Goal: Communication & Community: Answer question/provide support

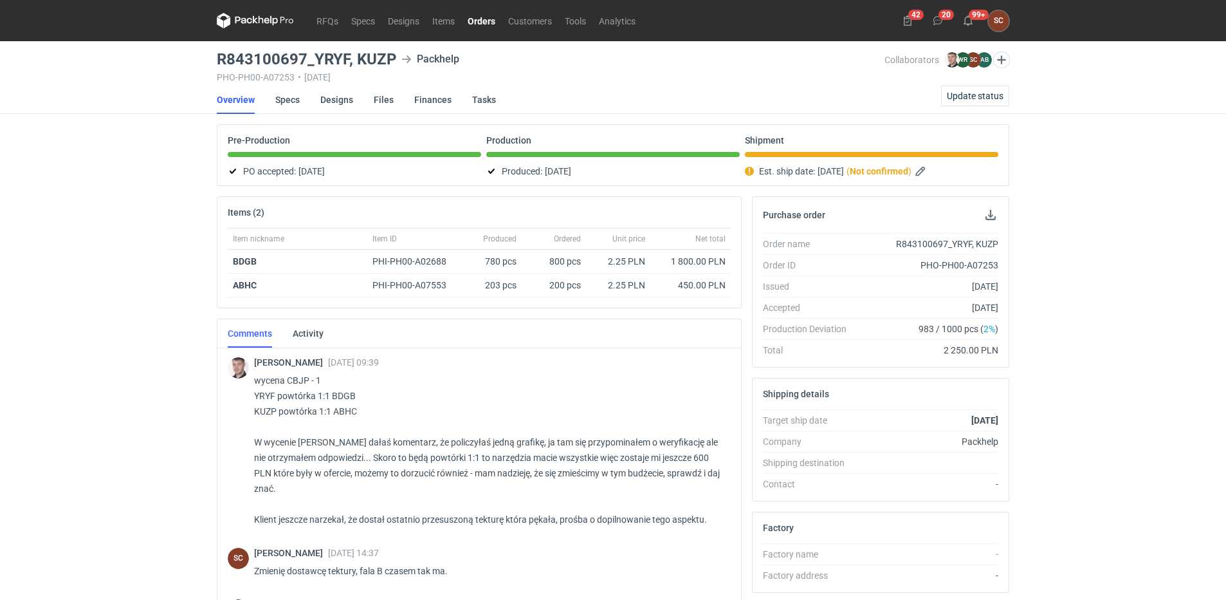
click at [486, 17] on link "Orders" at bounding box center [481, 20] width 41 height 15
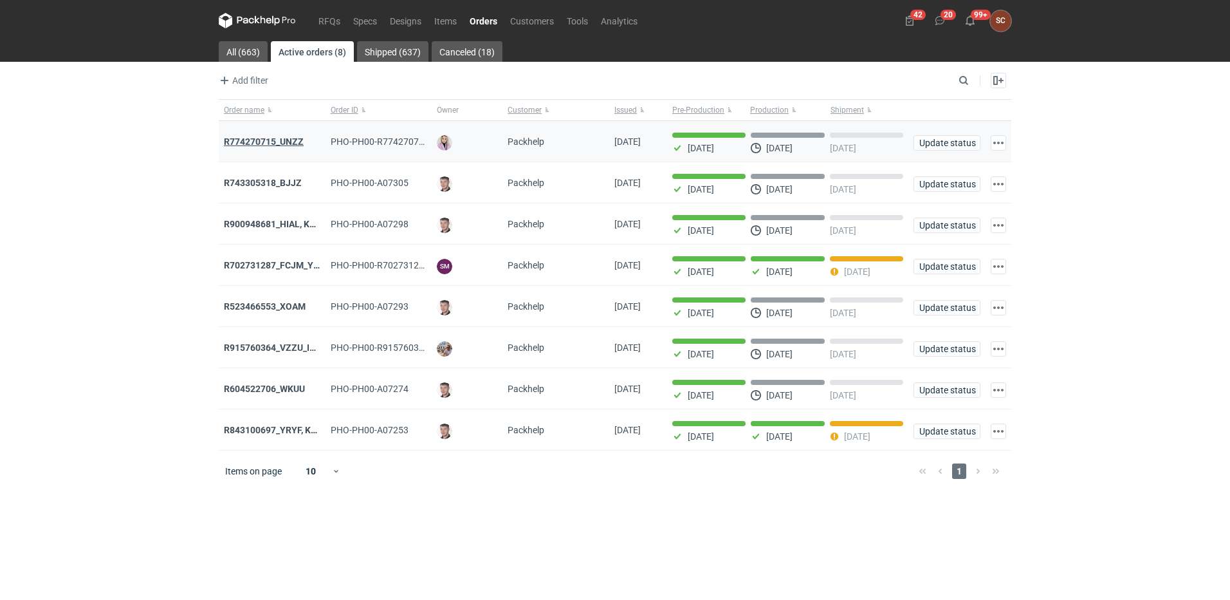
click at [288, 140] on strong "R774270715_UNZZ" at bounding box center [264, 141] width 80 height 10
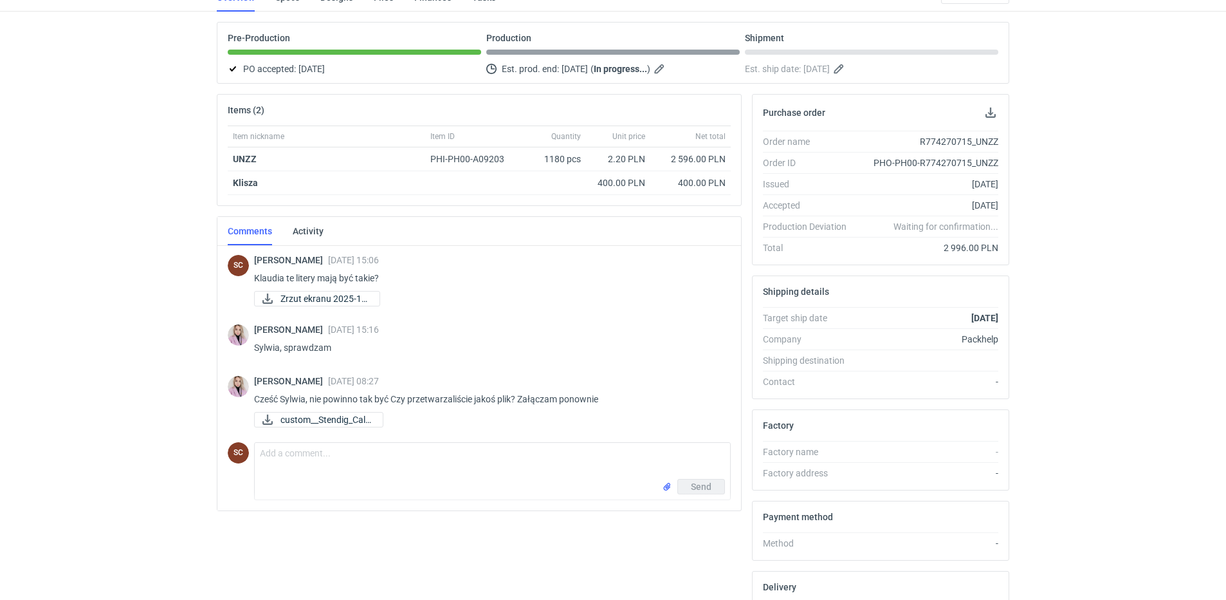
scroll to position [227, 0]
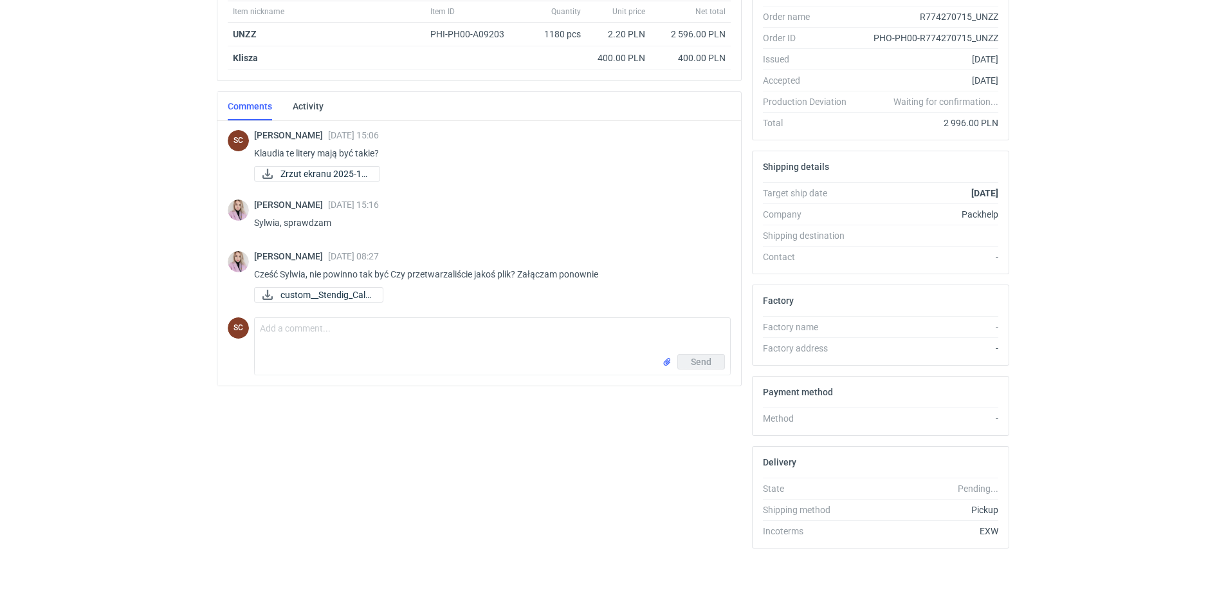
click at [397, 354] on div "Send" at bounding box center [493, 364] width 476 height 21
click at [387, 346] on textarea "Comment message" at bounding box center [493, 336] width 476 height 36
click at [414, 333] on textarea "Comment message" at bounding box center [493, 336] width 476 height 36
click at [340, 342] on textarea "Comment message" at bounding box center [493, 336] width 476 height 36
type textarea "O"
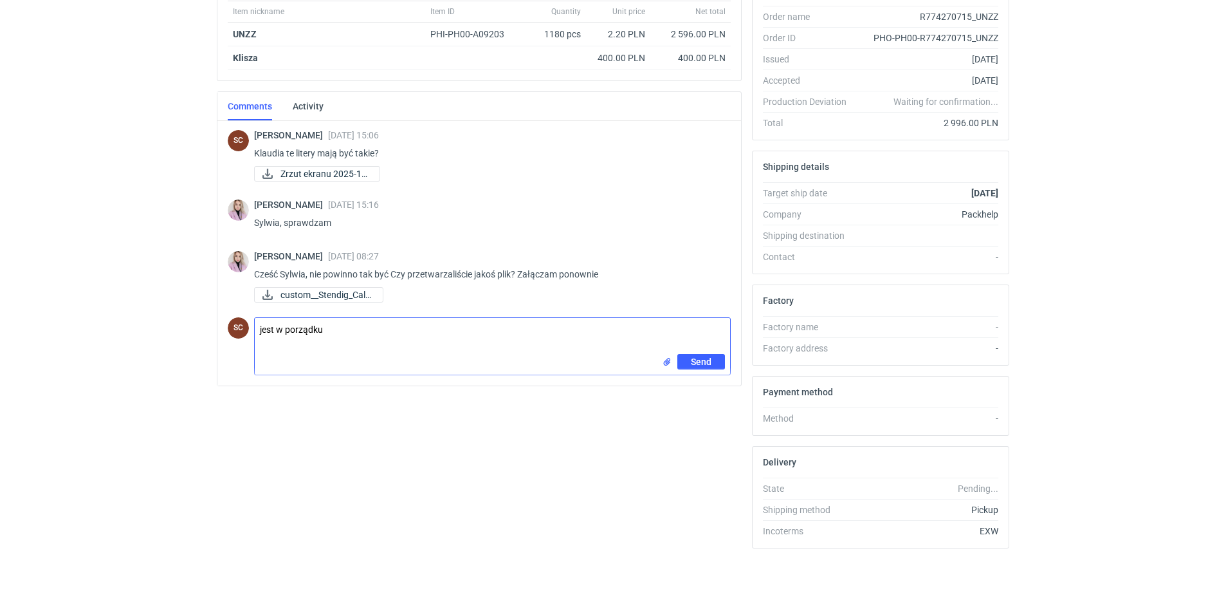
click at [261, 329] on textarea "jest w porządku" at bounding box center [493, 336] width 476 height 36
click at [385, 325] on textarea "Jest w porządku" at bounding box center [493, 336] width 476 height 36
click at [349, 329] on textarea "Jest w porządku - załązam projekt" at bounding box center [493, 336] width 476 height 36
type textarea "Jest w porządku - załączam projekt"
click at [666, 360] on input "file" at bounding box center [667, 362] width 10 height 14
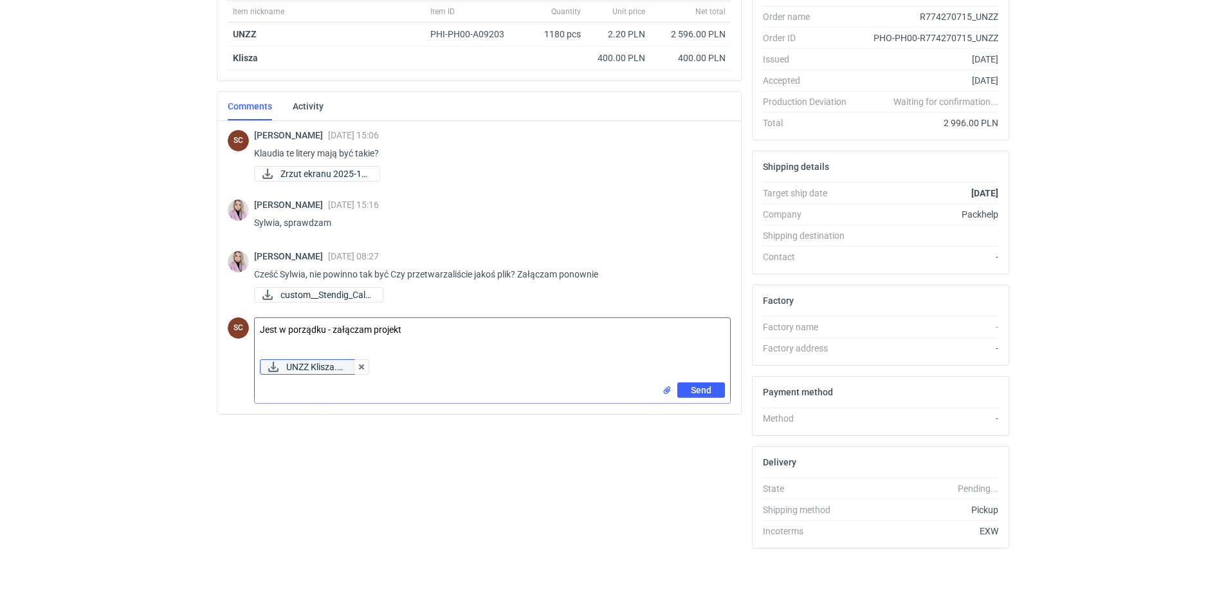
click at [335, 369] on span "UNZZ Klisza.pdf" at bounding box center [315, 367] width 59 height 14
click at [333, 364] on span "UNZZ Klisza.pdf" at bounding box center [315, 367] width 59 height 14
click at [497, 382] on div "Send" at bounding box center [493, 392] width 476 height 21
click at [398, 331] on textarea "Jest w porządku - załączam projekt" at bounding box center [493, 336] width 476 height 36
click at [412, 325] on textarea "Jest w porządku - załączam projekt" at bounding box center [493, 336] width 476 height 36
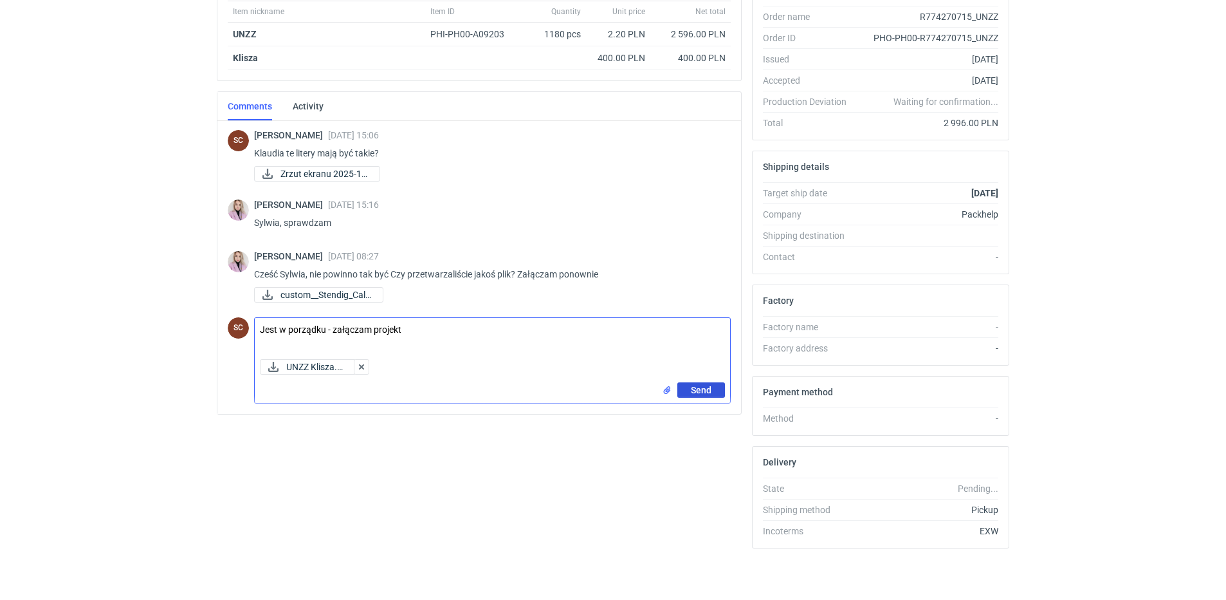
click at [702, 391] on span "Send" at bounding box center [701, 389] width 21 height 9
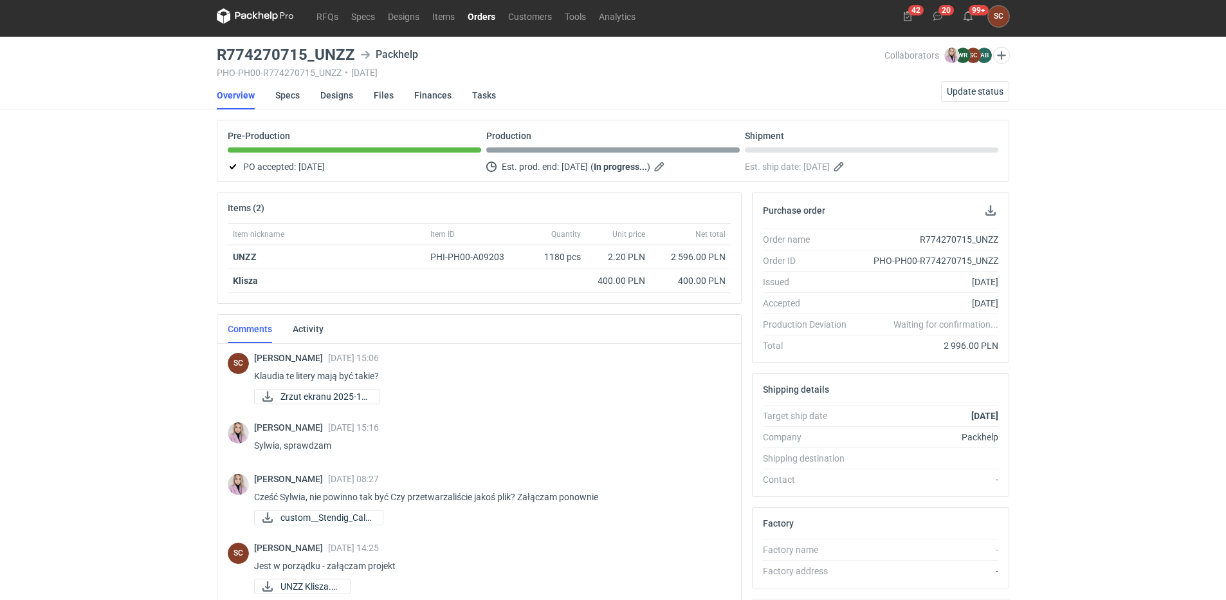
scroll to position [0, 0]
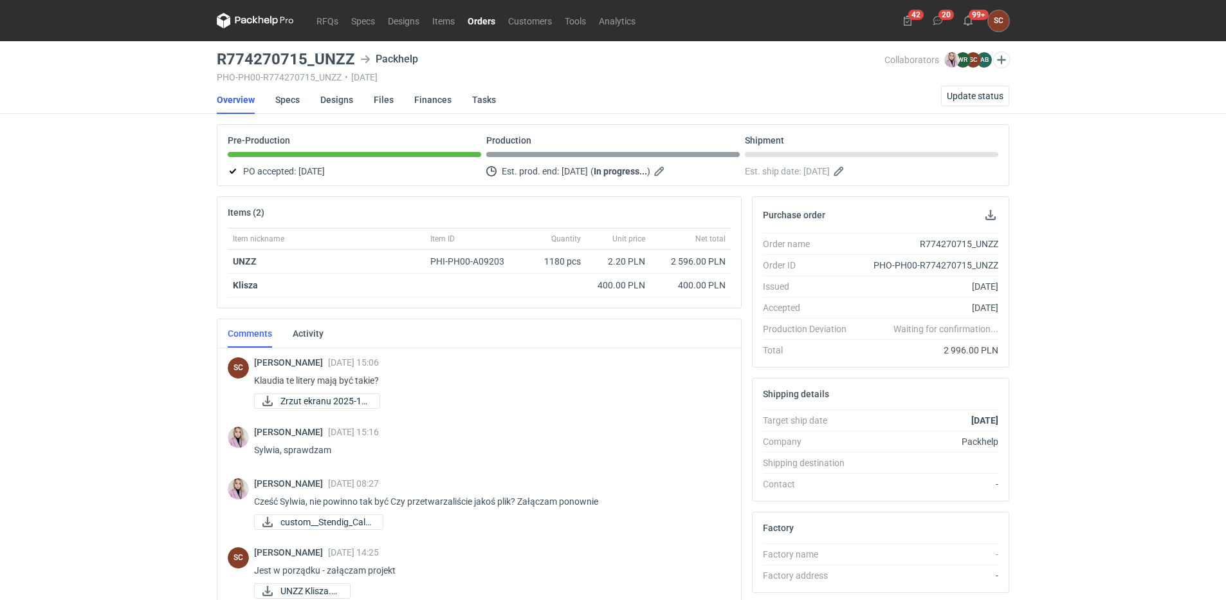
click at [487, 19] on link "Orders" at bounding box center [481, 20] width 41 height 15
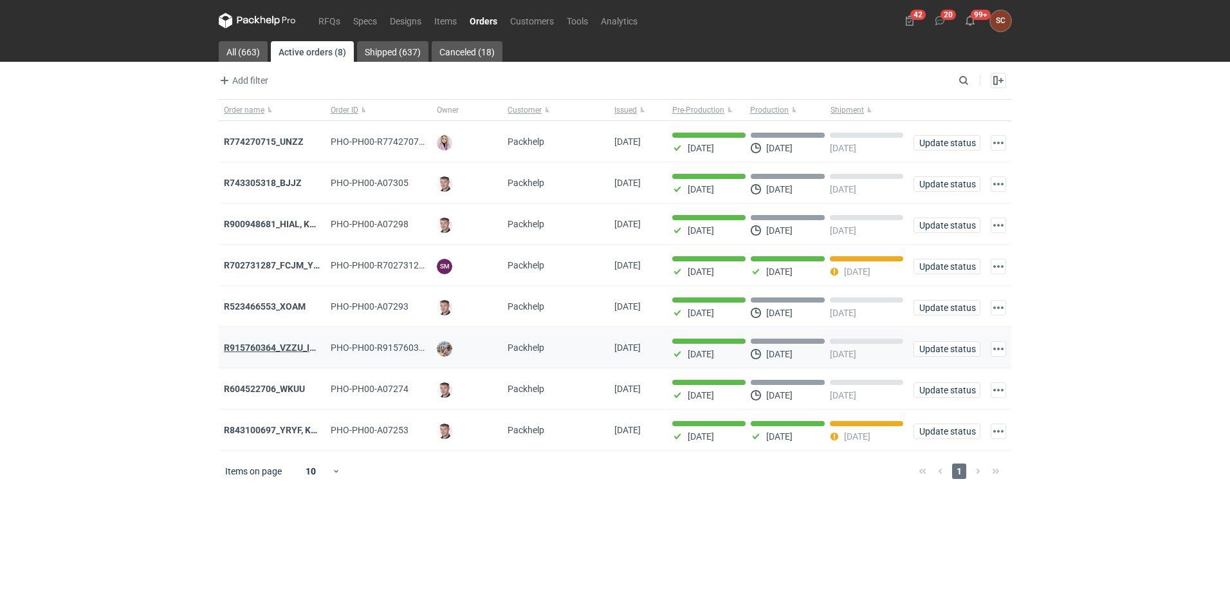
click at [288, 347] on strong "R915760364_VZZU_IOFY" at bounding box center [275, 347] width 103 height 10
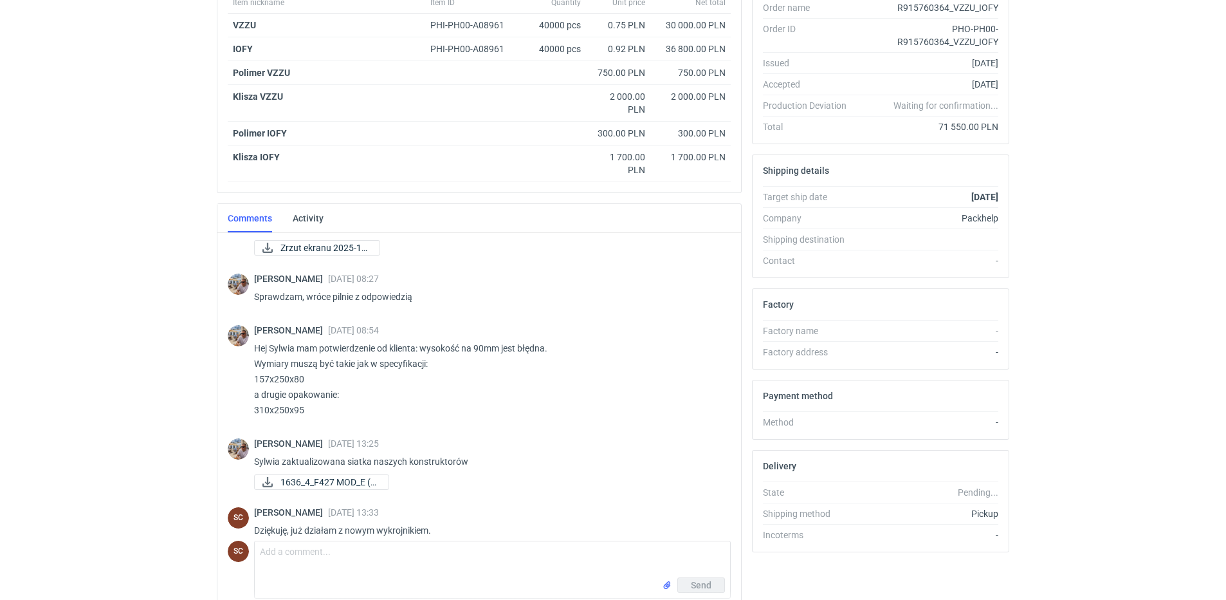
scroll to position [297, 0]
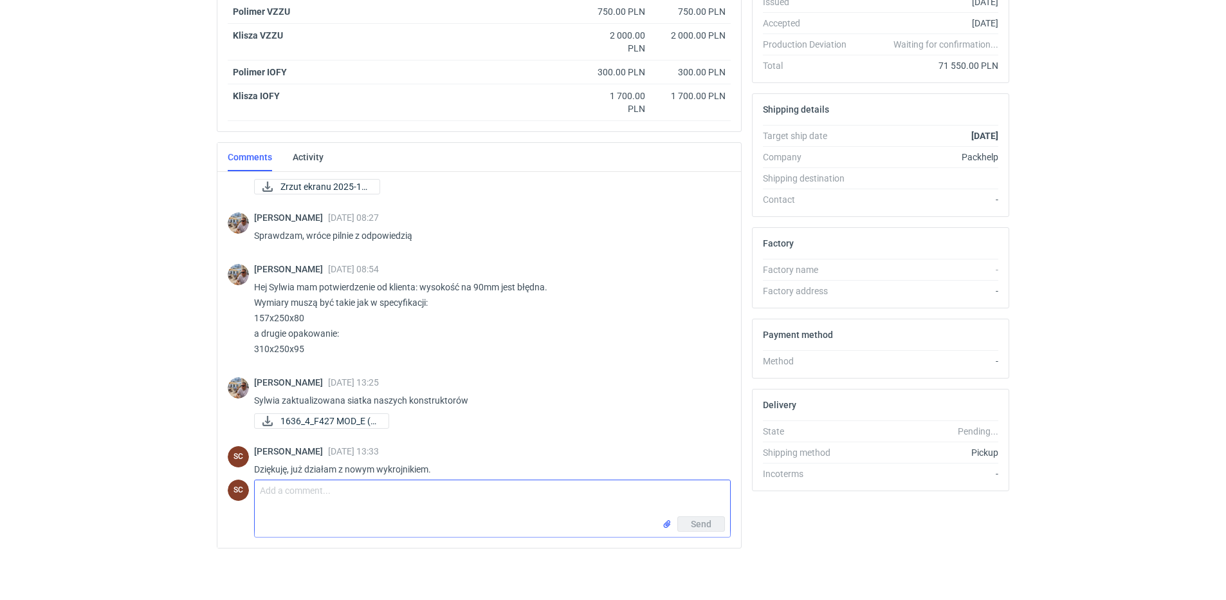
click at [290, 493] on textarea "Comment message" at bounding box center [493, 498] width 476 height 36
type textarea "Nowy wykrojnik, koszt 1600zł - podzielimy się jakoś kosztami? Kliszę spróbujemy…"
click at [708, 520] on span "Send" at bounding box center [701, 523] width 21 height 9
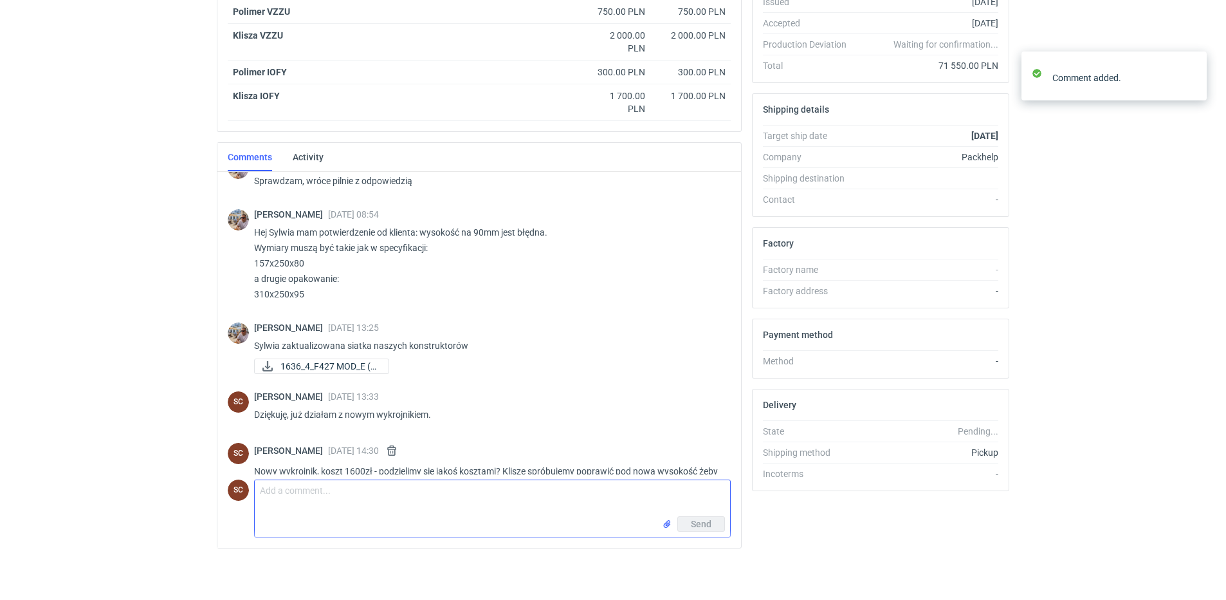
scroll to position [649, 0]
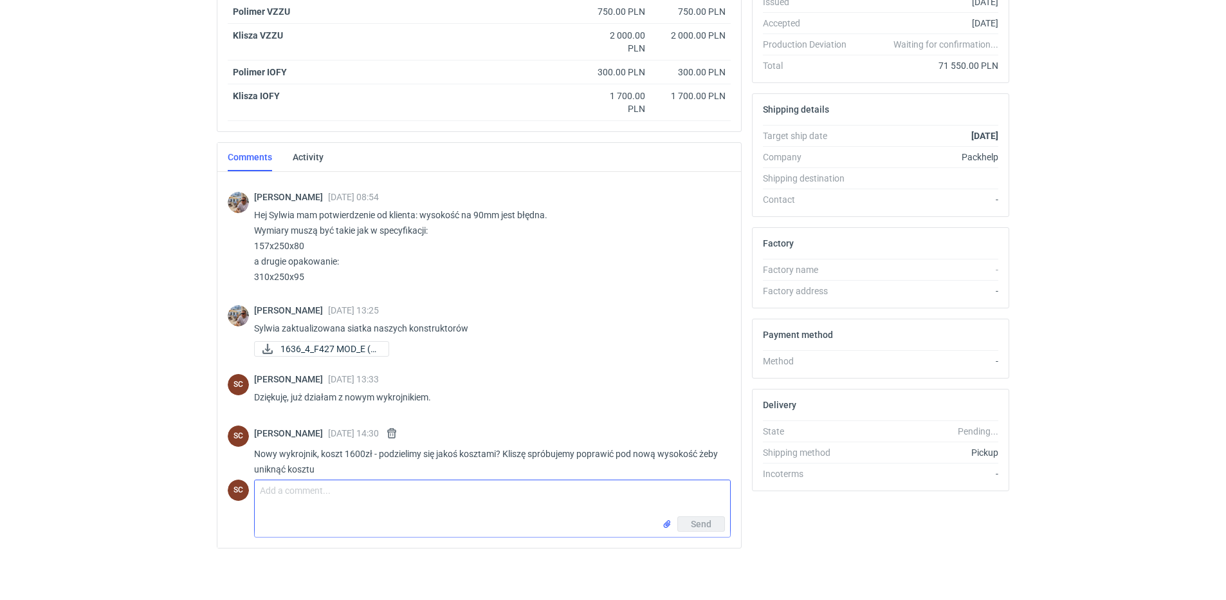
click at [667, 521] on input "file" at bounding box center [667, 524] width 10 height 14
click at [326, 529] on span "VZZU 157x250x80..." at bounding box center [324, 529] width 77 height 14
click at [305, 499] on textarea "Comment message" at bounding box center [493, 498] width 476 height 36
type textarea "Wykrojnik"
click at [690, 546] on button "Send" at bounding box center [702, 551] width 48 height 15
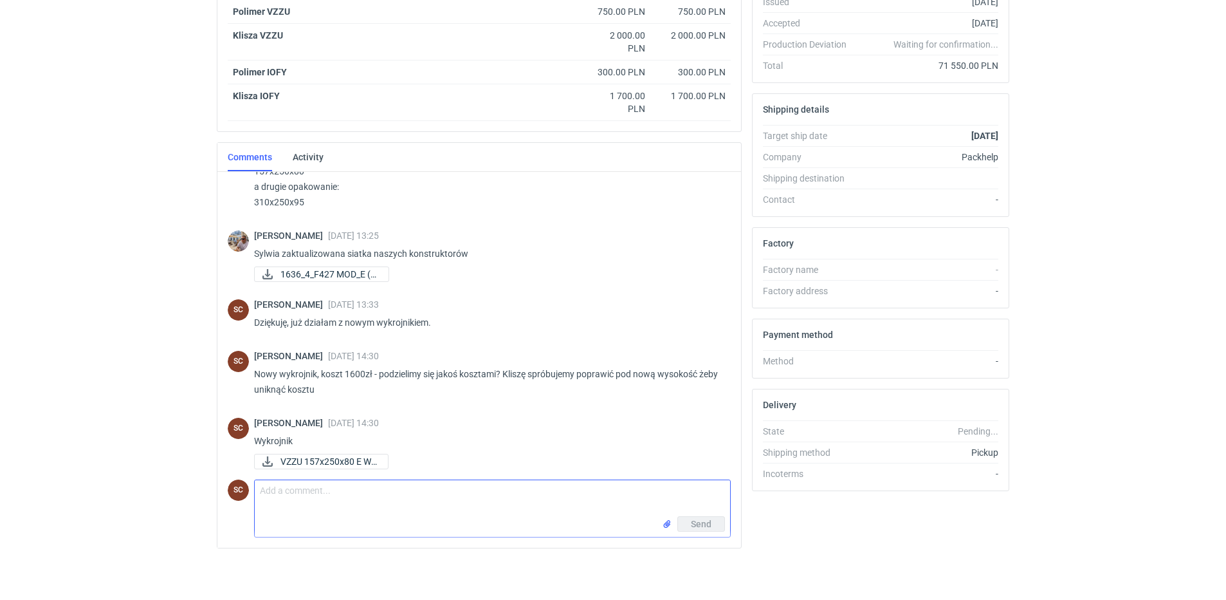
scroll to position [714, 0]
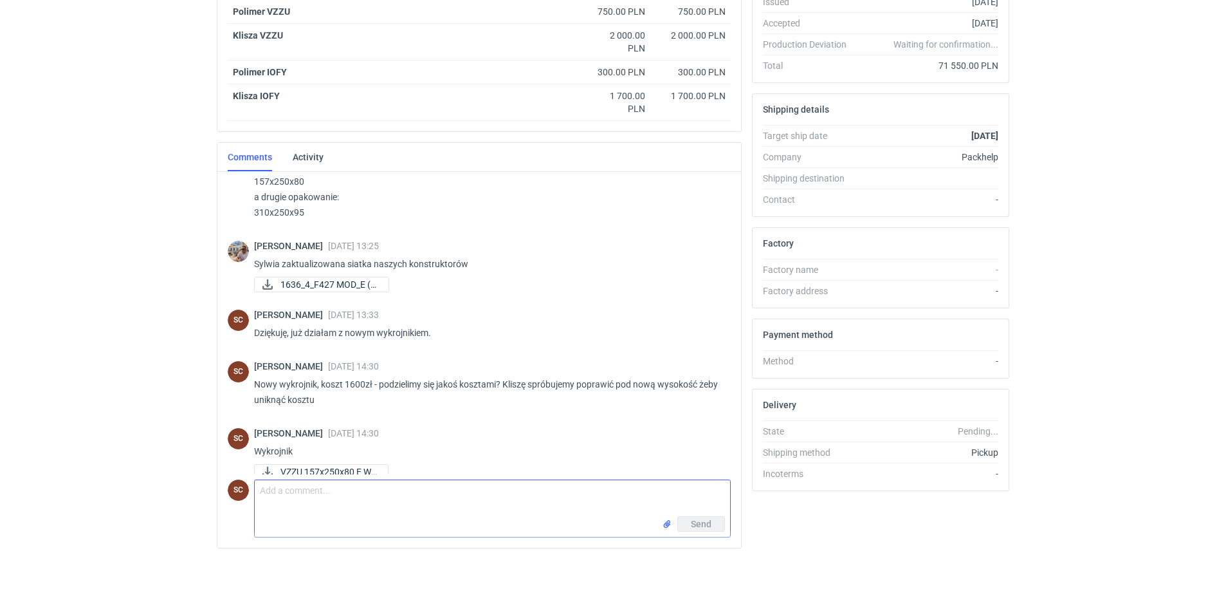
drag, startPoint x: 339, startPoint y: 510, endPoint x: 333, endPoint y: 477, distance: 33.4
click at [339, 507] on textarea "Comment message" at bounding box center [493, 498] width 476 height 36
click at [326, 465] on span "VZZU 157x250x80 E Wy..." at bounding box center [329, 472] width 97 height 14
click at [494, 443] on p "Wykrojnik" at bounding box center [487, 450] width 467 height 15
click at [310, 465] on span "VZZU 157x250x80 E Wy..." at bounding box center [329, 472] width 97 height 14
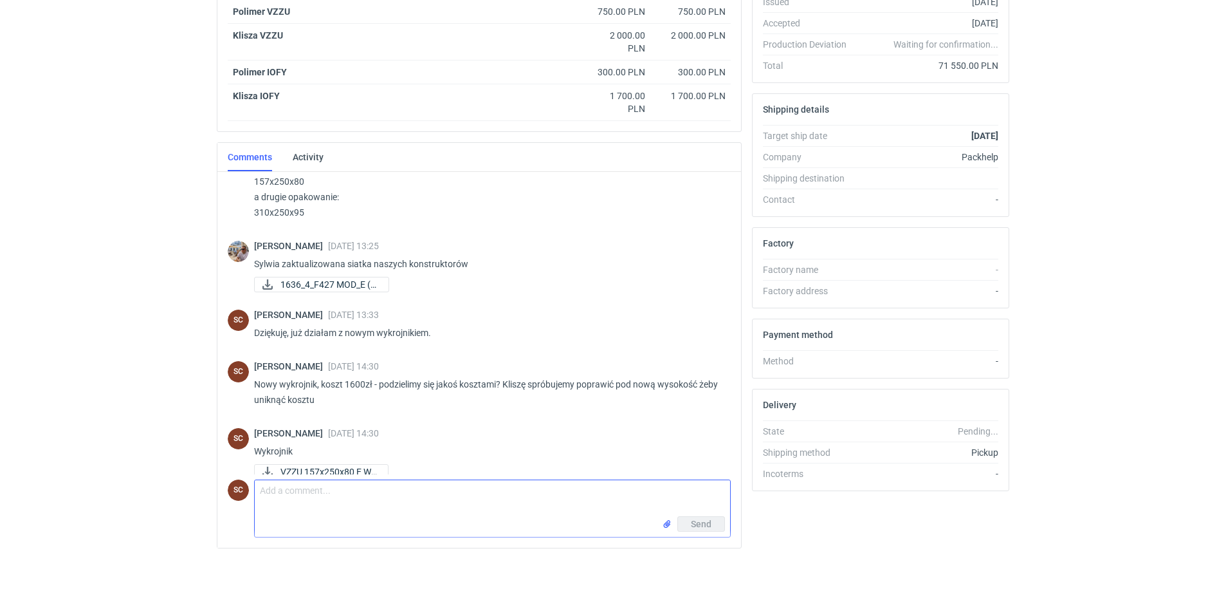
click at [328, 490] on textarea "Comment message" at bounding box center [493, 498] width 476 height 36
click at [290, 501] on textarea "Comment message" at bounding box center [493, 498] width 476 height 36
click at [419, 493] on textarea "Aktualizqja - przepraszam zły mi sie załaczył" at bounding box center [493, 498] width 476 height 36
click at [299, 493] on textarea "Aktualizqja - przepraszam zły mi sie załączył" at bounding box center [493, 498] width 476 height 36
click at [466, 498] on textarea "Aktualizacja - przepraszam zły mi sie załączył" at bounding box center [493, 498] width 476 height 36
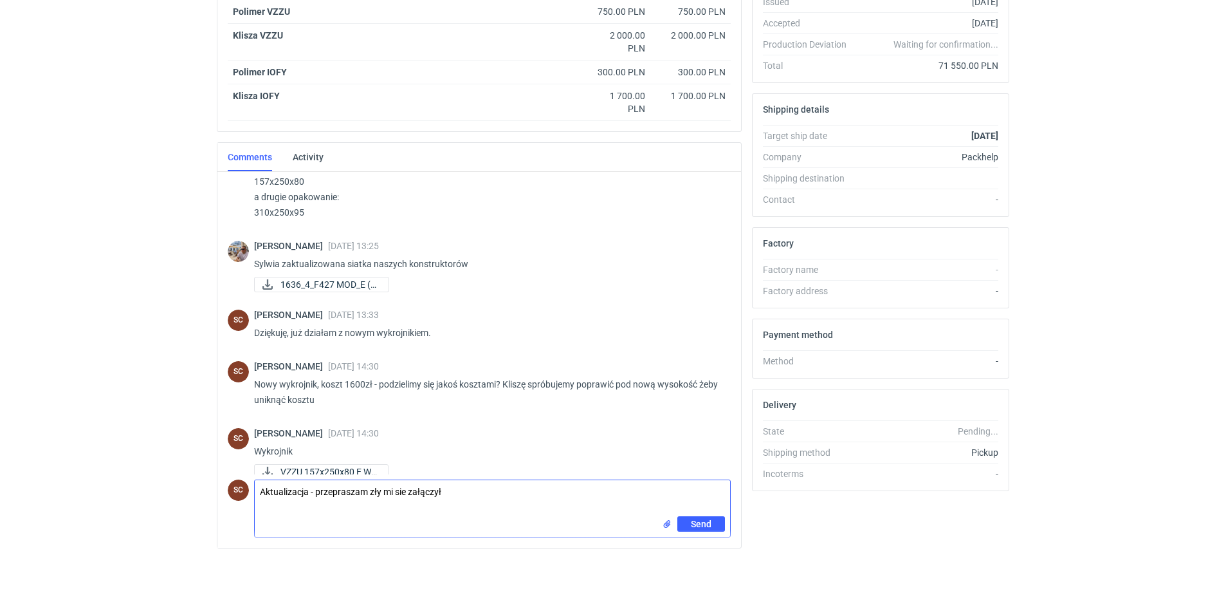
type textarea "Aktualizacja - przepraszam zły mi sie załączył"
click at [665, 524] on input "file" at bounding box center [667, 524] width 10 height 14
click at [344, 526] on span "VZZU 157x250x80..." at bounding box center [324, 529] width 77 height 14
click at [697, 551] on span "Send" at bounding box center [701, 552] width 21 height 9
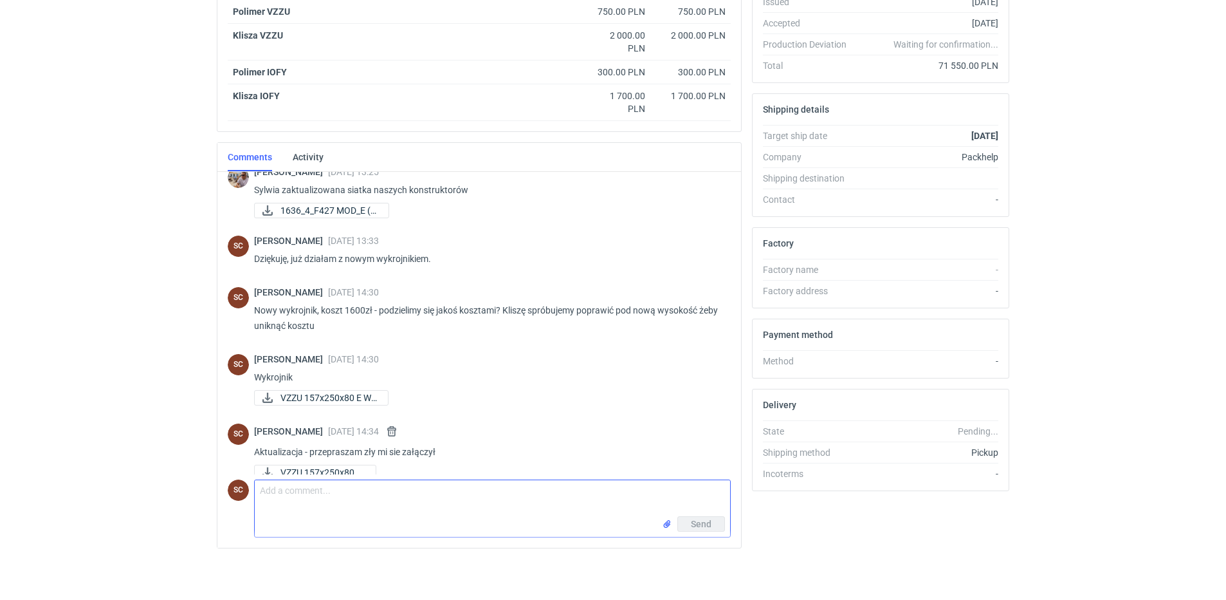
click at [391, 510] on textarea "Comment message" at bounding box center [493, 498] width 476 height 36
click at [320, 369] on p "Wykrojnik" at bounding box center [487, 376] width 467 height 15
click at [712, 354] on div "Sylwia Cichórz 10 Oct 2025 14:30" at bounding box center [487, 359] width 467 height 10
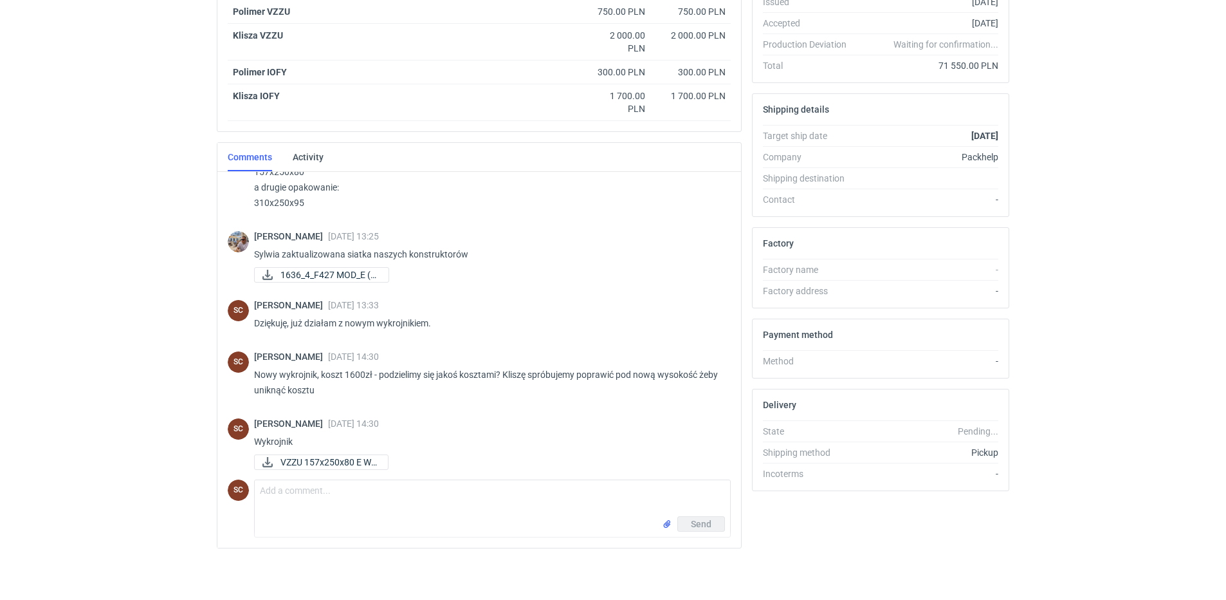
scroll to position [782, 0]
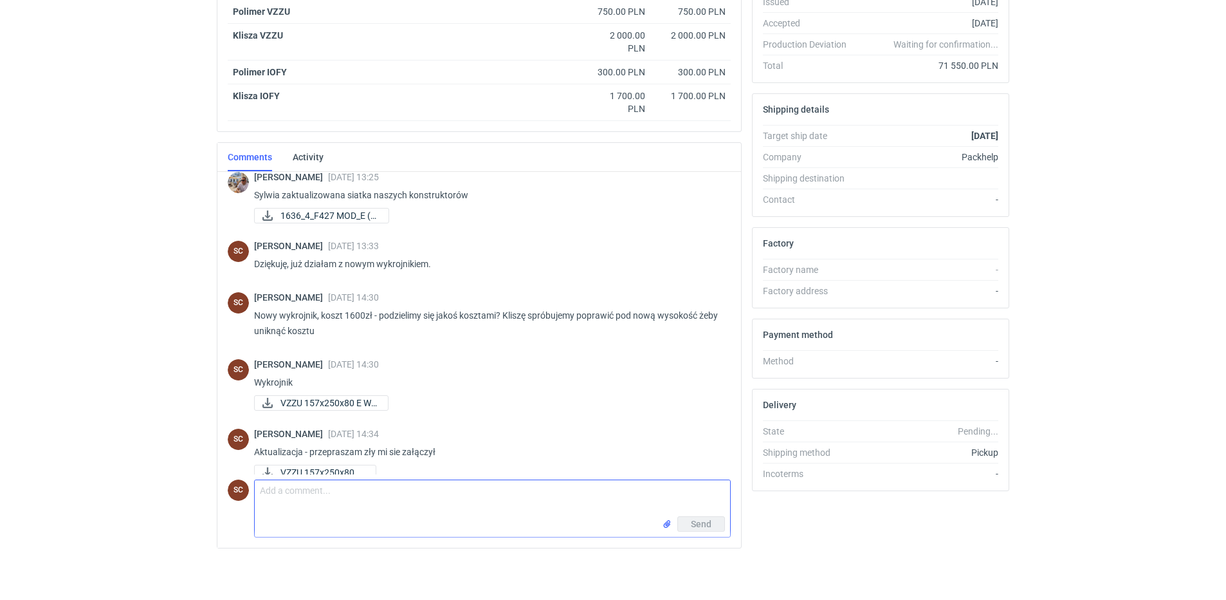
click at [336, 504] on textarea "Comment message" at bounding box center [493, 498] width 476 height 36
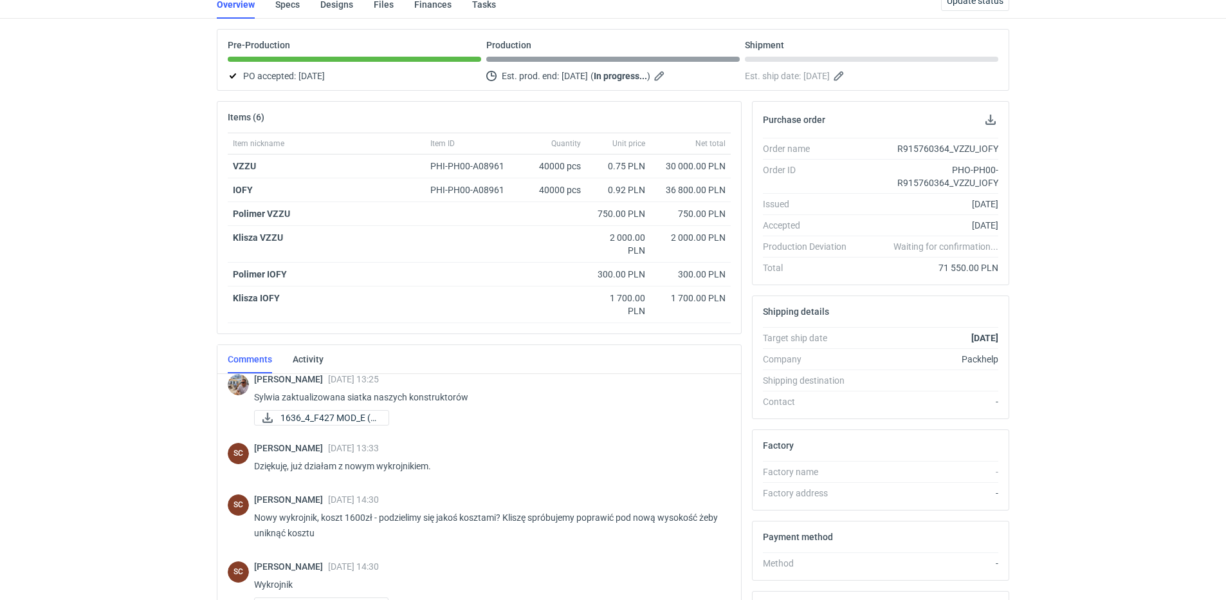
scroll to position [0, 0]
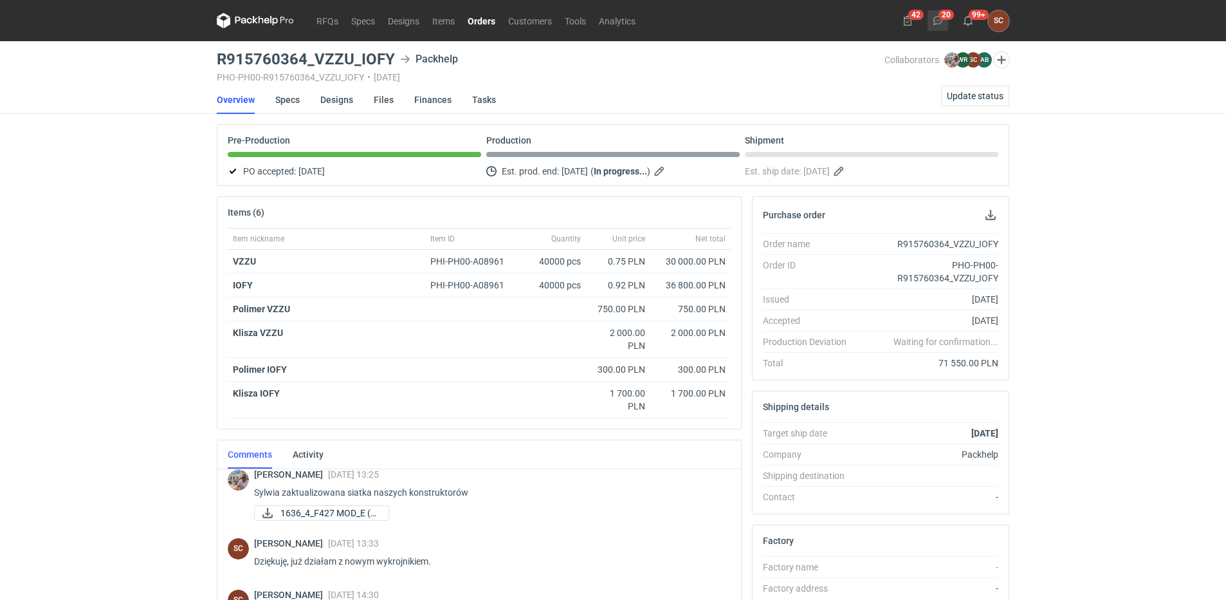
click at [947, 21] on button "20" at bounding box center [938, 20] width 21 height 21
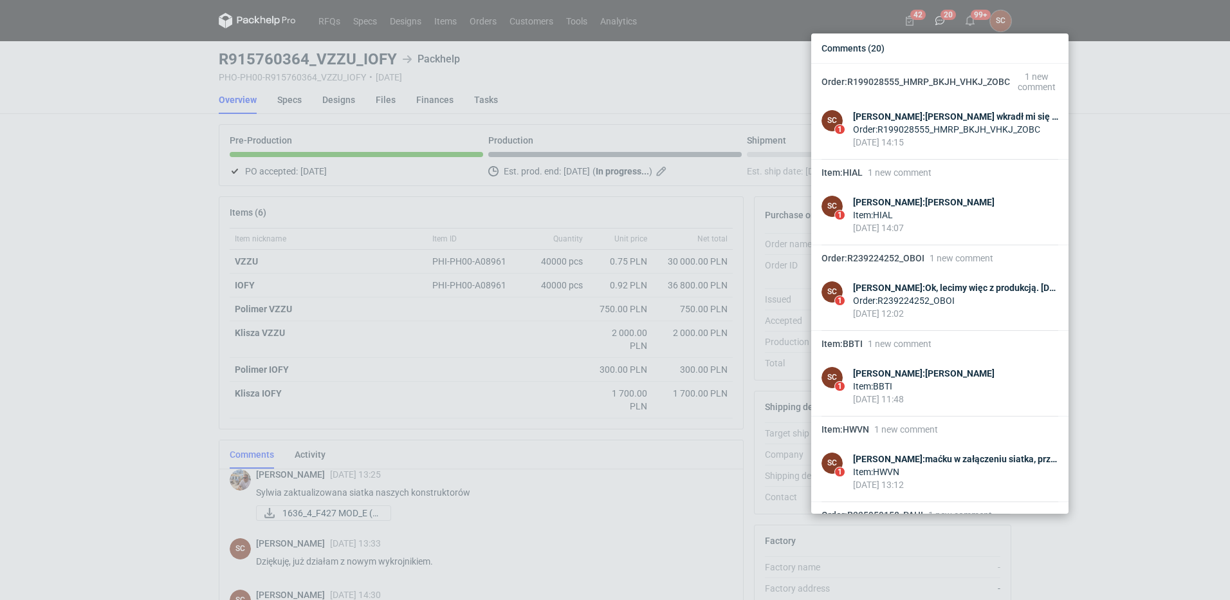
click at [1116, 214] on div "Comments (20) Order : R199028555_HMRP_BKJH_VHKJ_ZOBC 1 new comment SC 1 Sylwia …" at bounding box center [615, 300] width 1230 height 600
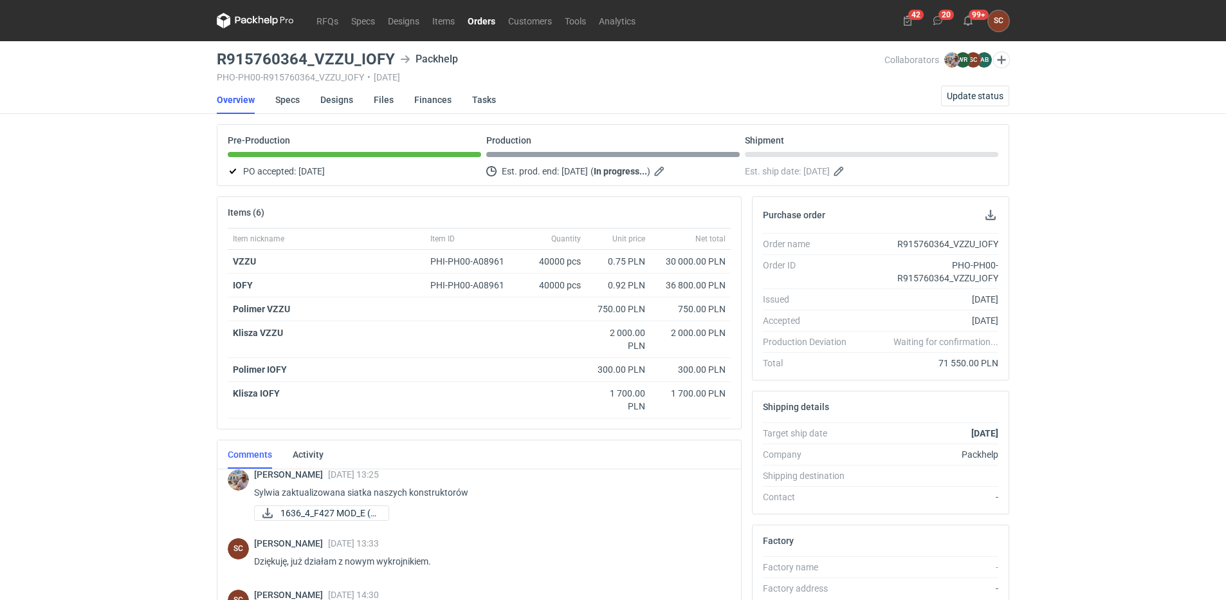
click at [485, 24] on link "Orders" at bounding box center [481, 20] width 41 height 15
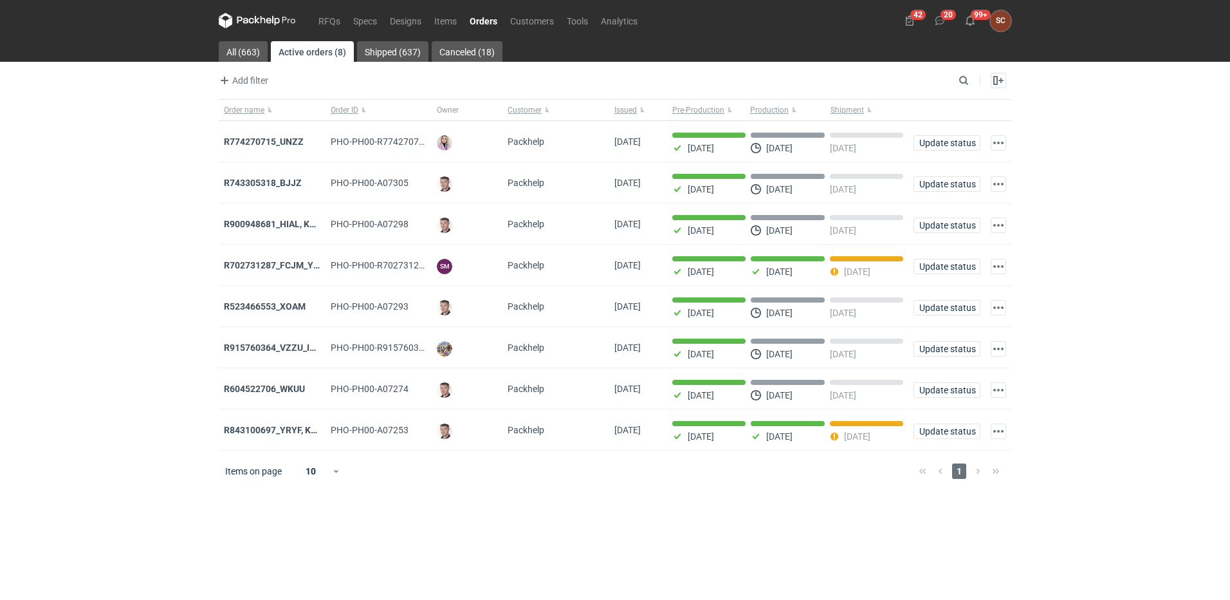
click at [283, 432] on strong "R843100697_YRYF, KUZP" at bounding box center [276, 430] width 104 height 10
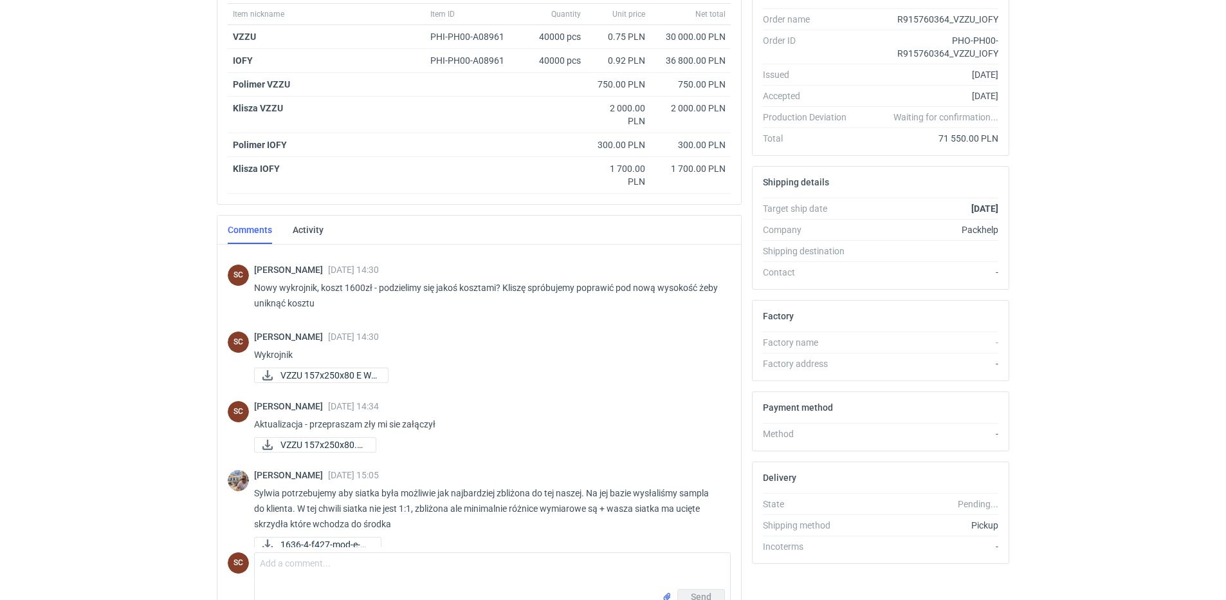
scroll to position [297, 0]
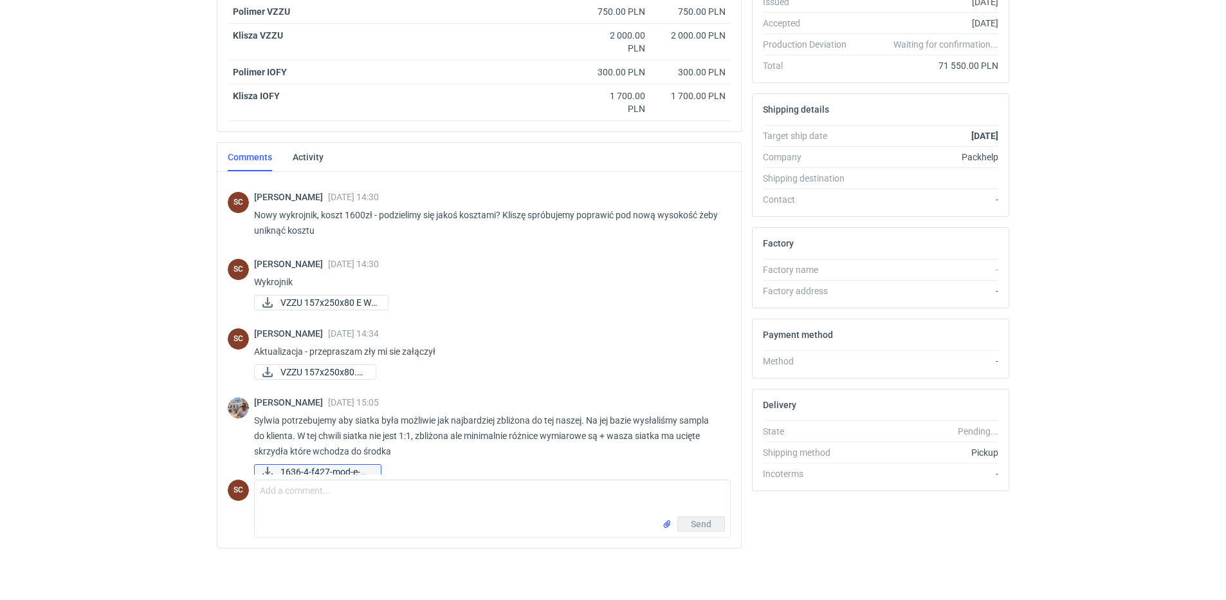
click at [344, 465] on span "1636-4-f427-mod-e-2...." at bounding box center [326, 472] width 90 height 14
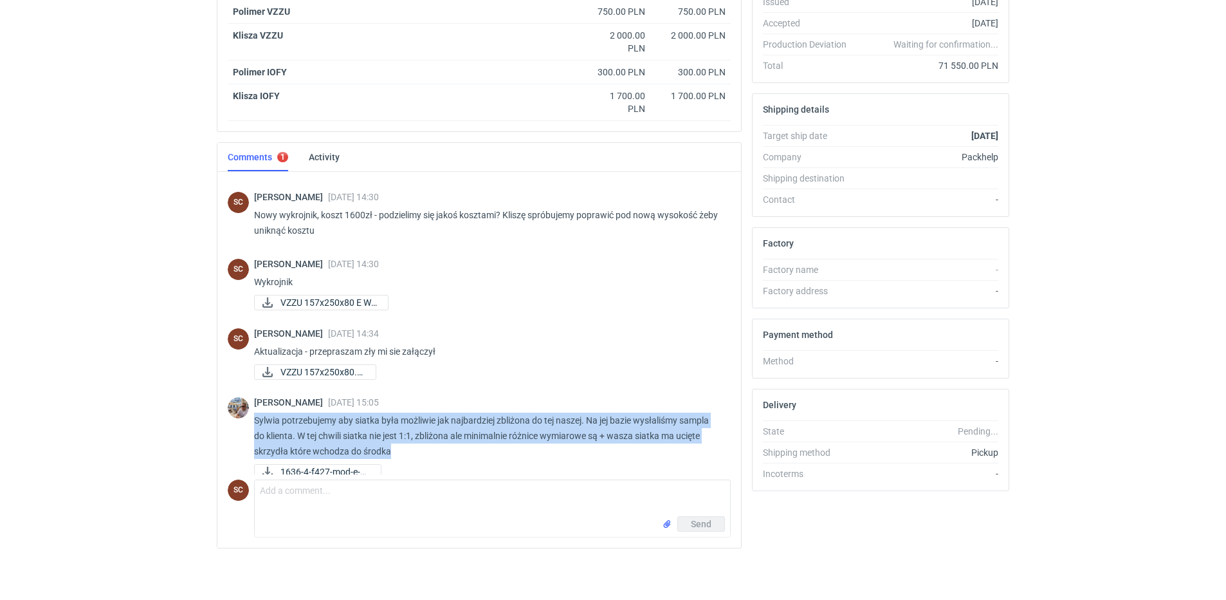
drag, startPoint x: 255, startPoint y: 407, endPoint x: 413, endPoint y: 439, distance: 160.8
click at [413, 439] on p "Sylwia potrzebujemy aby siatka była możliwie jak najbardziej zbliżona do tej na…" at bounding box center [487, 435] width 467 height 46
copy p "Sylwia potrzebujemy aby siatka była możliwie jak najbardziej zbliżona do tej na…"
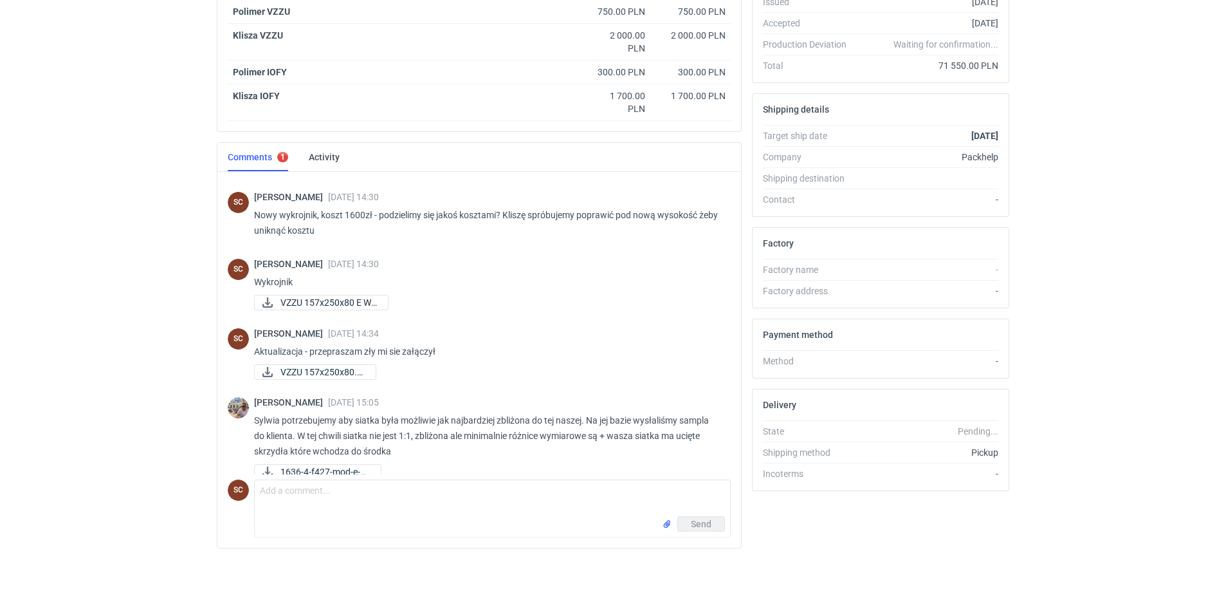
click at [368, 523] on div "Send" at bounding box center [493, 526] width 476 height 21
click at [360, 503] on textarea "Comment message" at bounding box center [493, 498] width 476 height 36
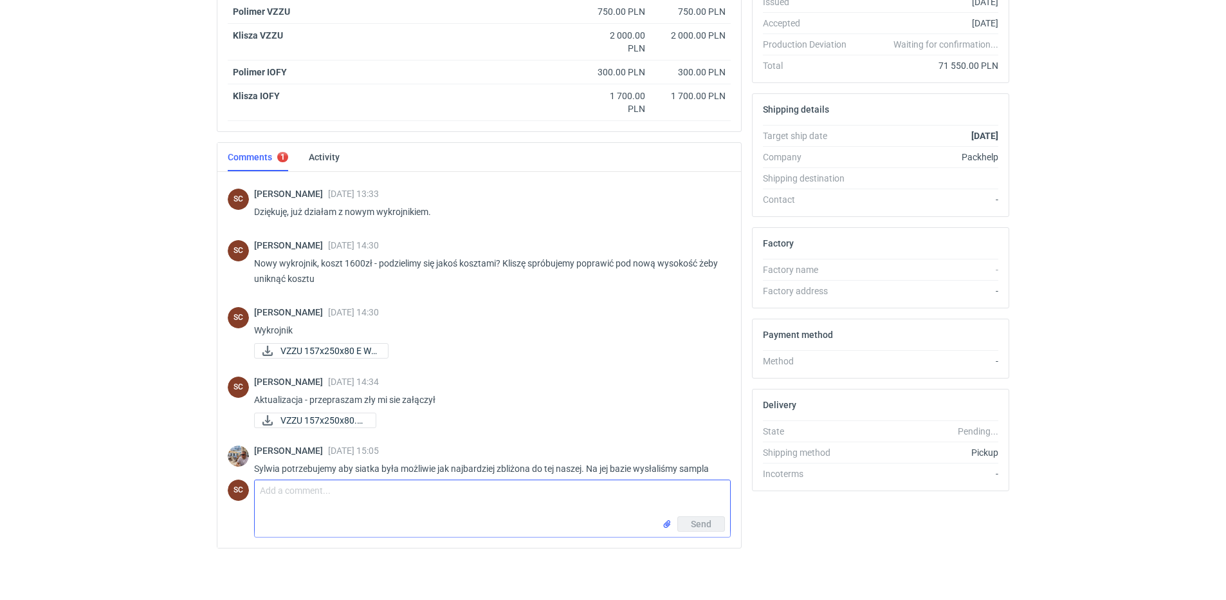
scroll to position [883, 0]
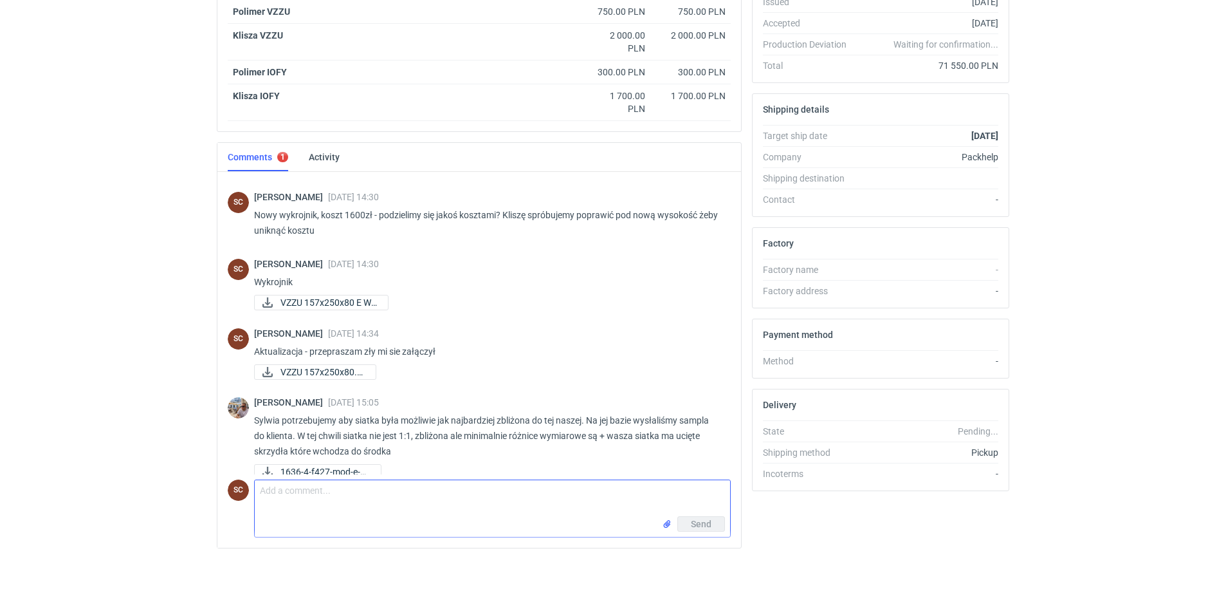
click at [331, 497] on textarea "Comment message" at bounding box center [493, 498] width 476 height 36
click at [330, 495] on textarea "Comment message" at bounding box center [493, 498] width 476 height 36
type textarea "S"
type textarea "Poprawiamy"
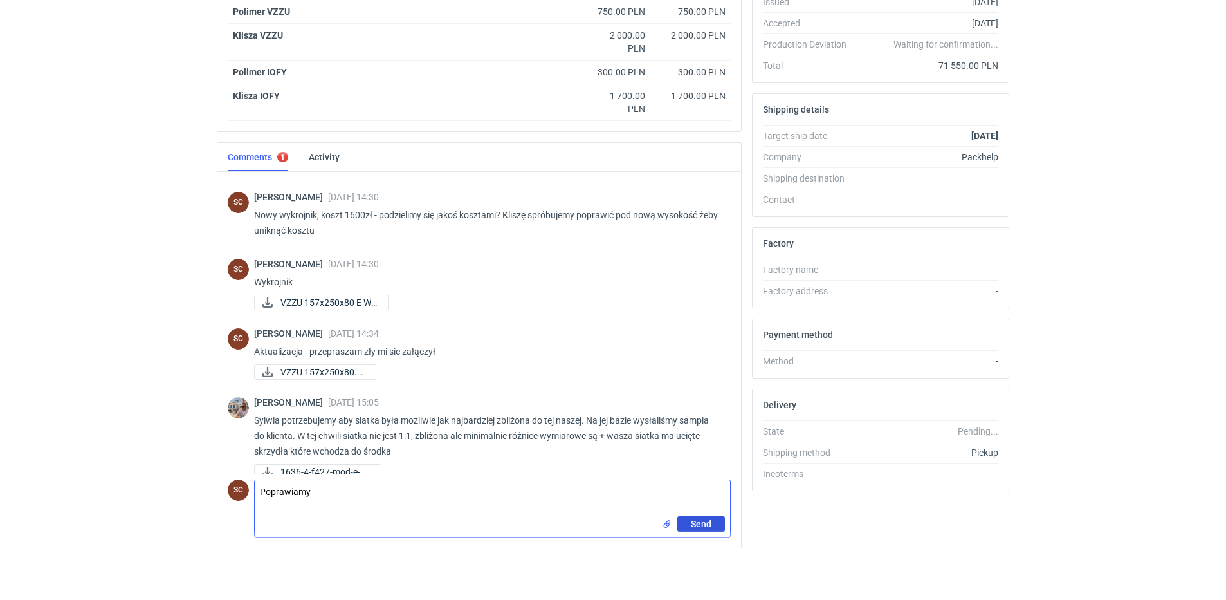
click at [703, 525] on span "Send" at bounding box center [701, 523] width 21 height 9
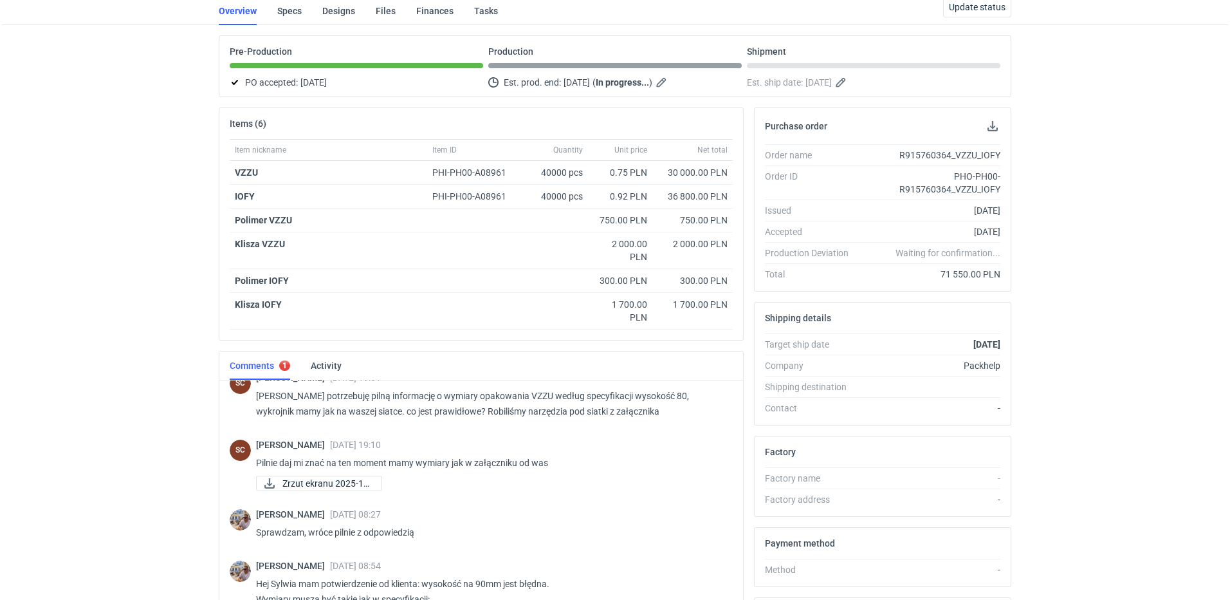
scroll to position [0, 0]
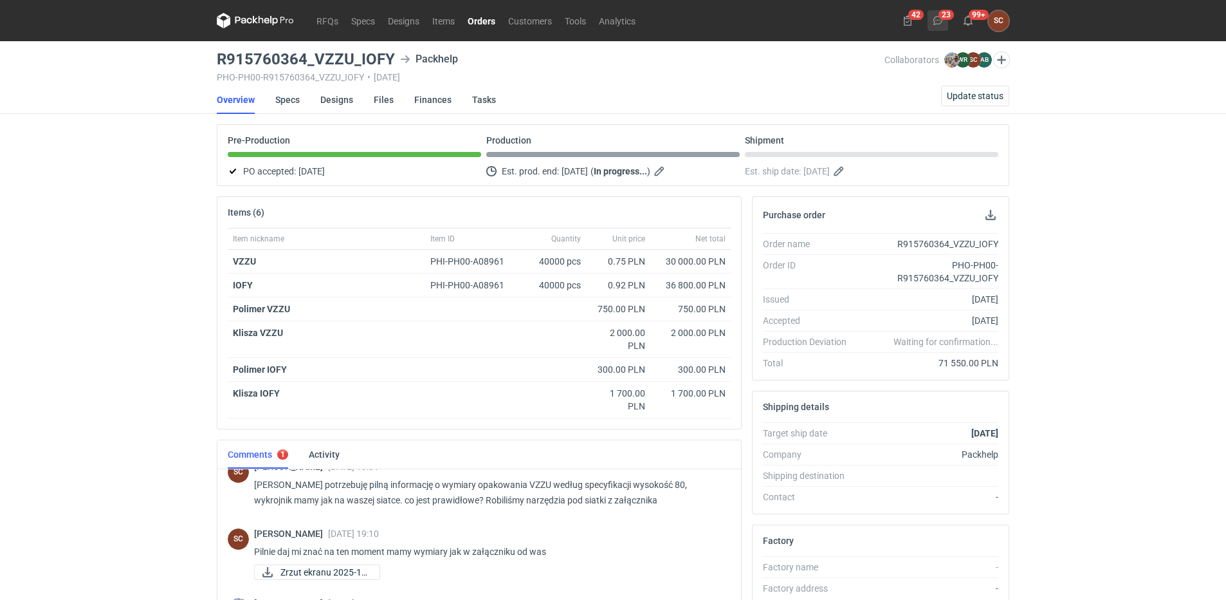
click at [932, 19] on button "23" at bounding box center [938, 20] width 21 height 21
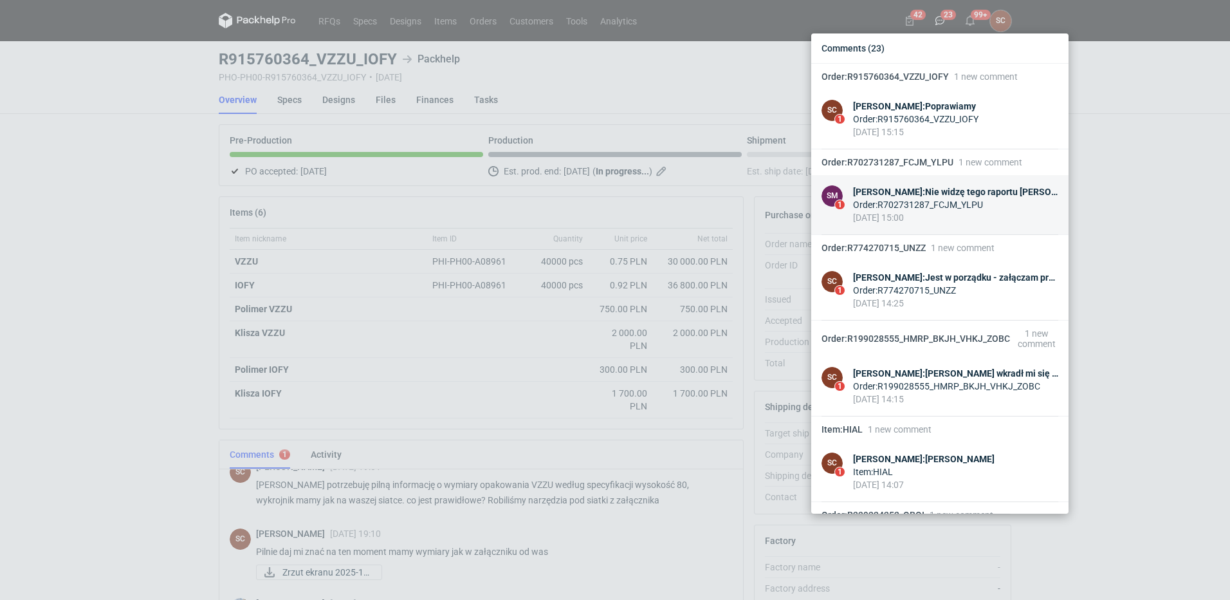
click at [948, 205] on div "Order : R702731287_FCJM_YLPU" at bounding box center [955, 204] width 205 height 13
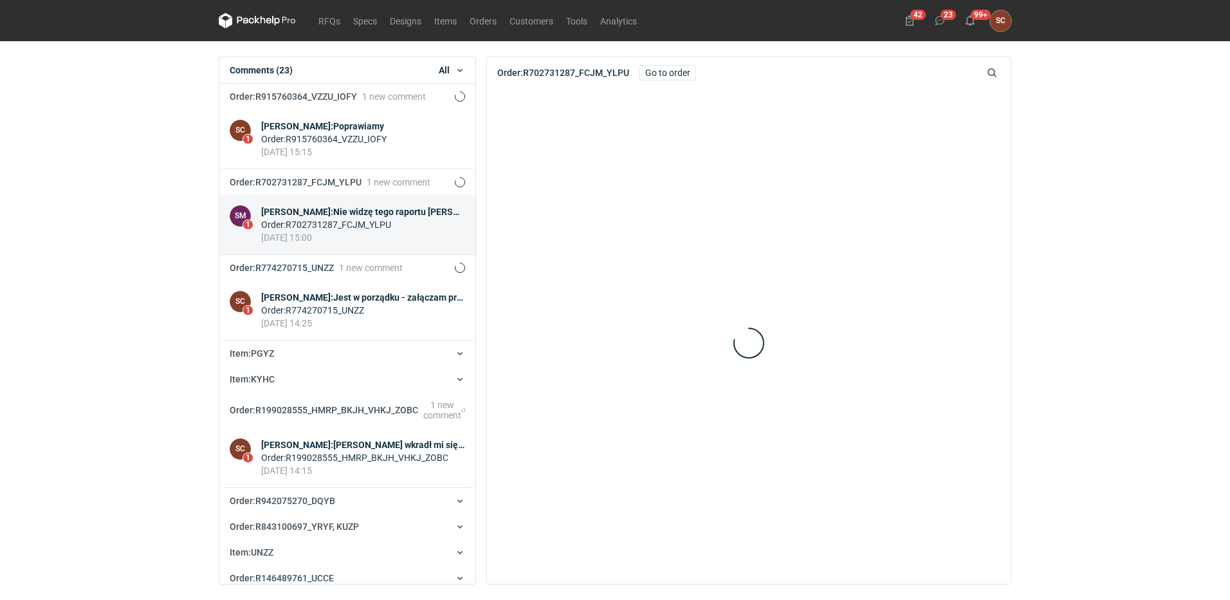
scroll to position [111, 0]
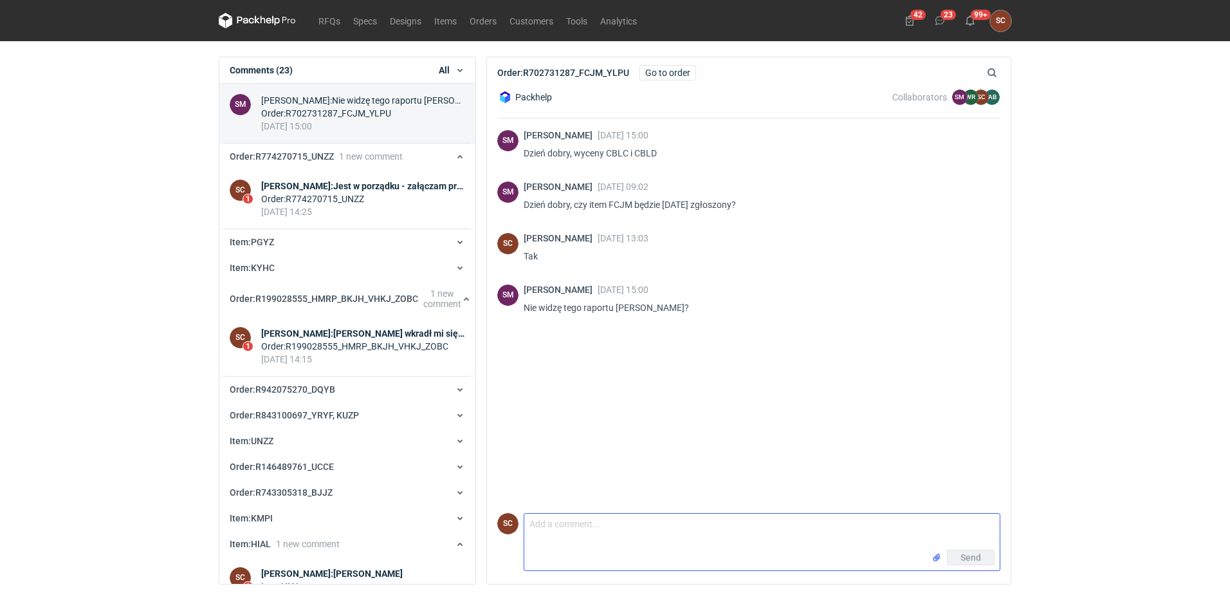
click at [577, 531] on textarea "Comment message" at bounding box center [762, 531] width 476 height 36
type textarea "Proszę sprawdzić teraz"
click at [965, 560] on span "Send" at bounding box center [971, 557] width 21 height 9
click at [947, 17] on button "22" at bounding box center [940, 20] width 21 height 21
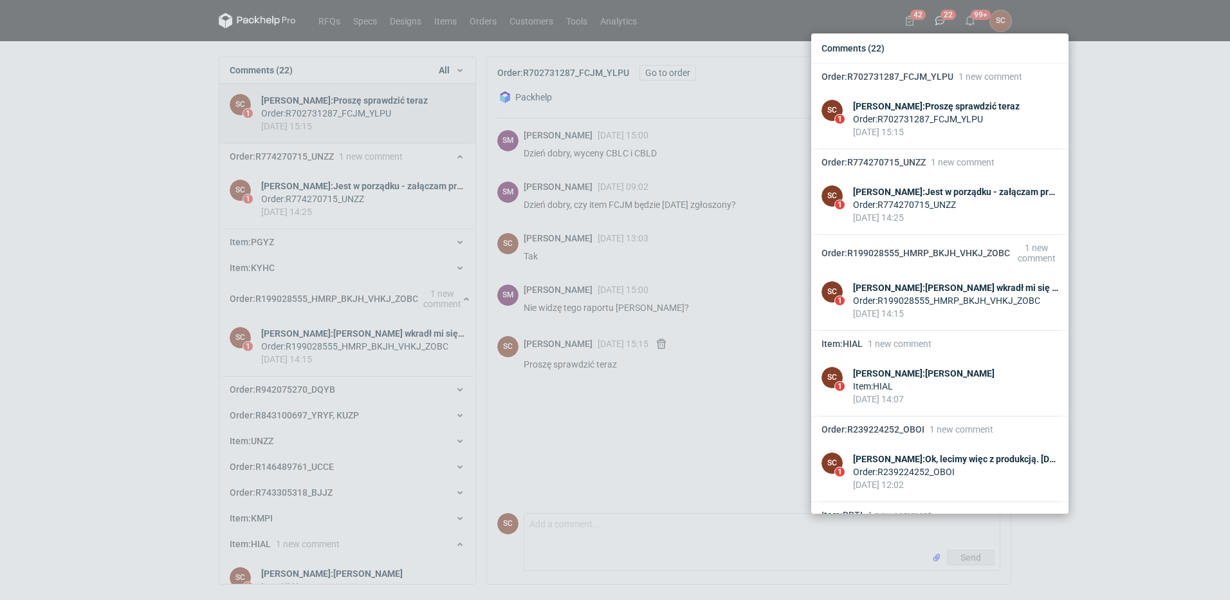
click at [125, 145] on div "Comments (22) Order : R702731287_FCJM_YLPU 1 new comment SC 1 [PERSON_NAME] : P…" at bounding box center [615, 300] width 1230 height 600
